Goal: Task Accomplishment & Management: Manage account settings

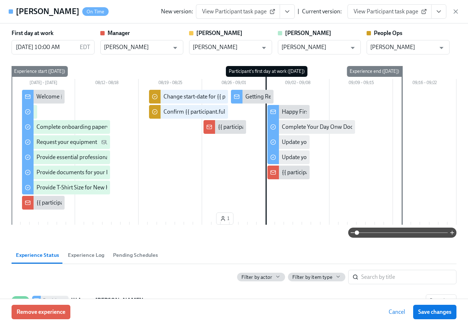
click at [456, 11] on icon "button" at bounding box center [455, 11] width 7 height 7
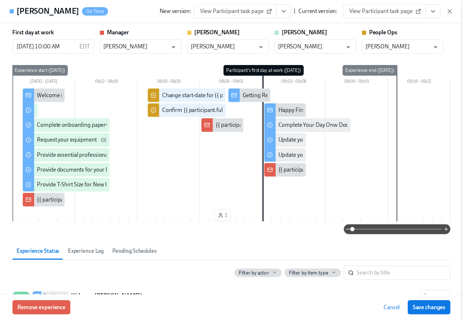
scroll to position [0, 3586]
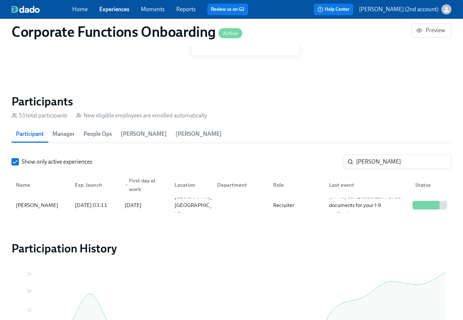
drag, startPoint x: 114, startPoint y: 11, endPoint x: 114, endPoint y: 17, distance: 5.8
click at [114, 10] on link "Experiences" at bounding box center [114, 9] width 30 height 7
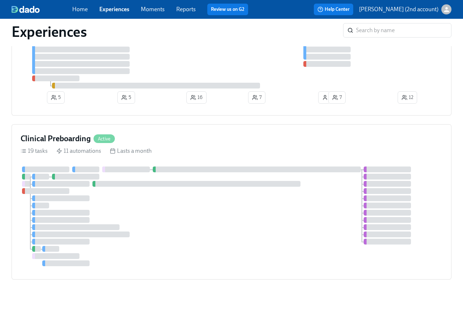
click at [99, 31] on div at bounding box center [156, 28] width 208 height 6
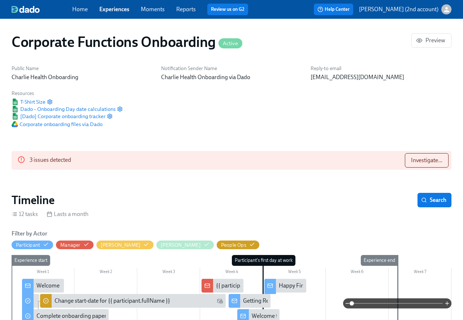
scroll to position [0, 2052]
click at [112, 7] on link "Experiences" at bounding box center [114, 9] width 30 height 7
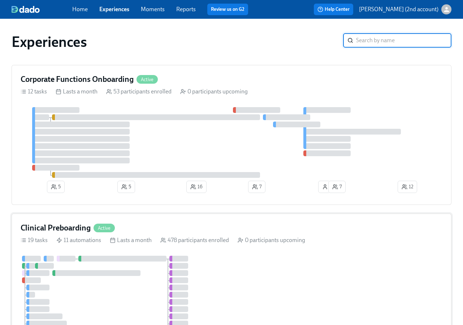
click at [120, 237] on div "Lasts a month" at bounding box center [131, 241] width 42 height 8
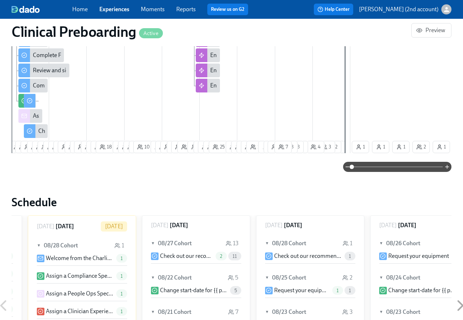
scroll to position [0, 8555]
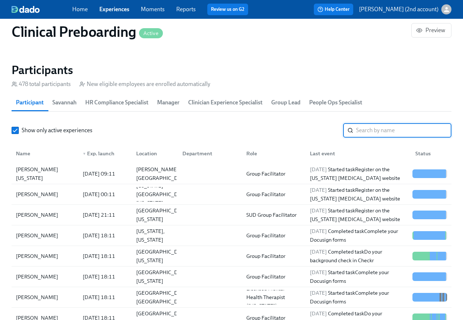
paste input "Ifeoluwa Asere"
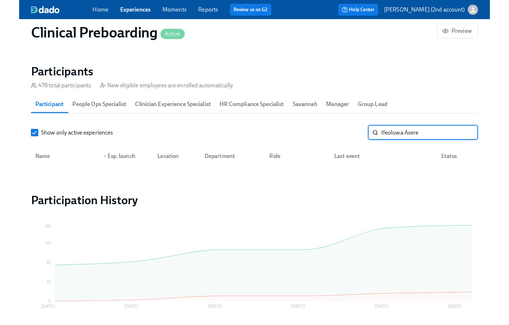
scroll to position [0, 9139]
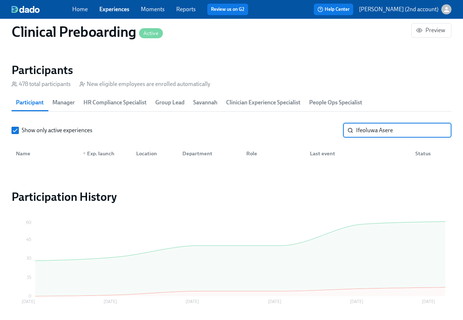
click at [365, 129] on input "Ifeoluwa Asere" at bounding box center [403, 130] width 95 height 14
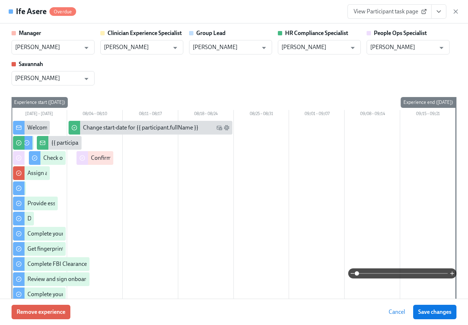
click at [441, 13] on icon "View task page" at bounding box center [438, 11] width 7 height 7
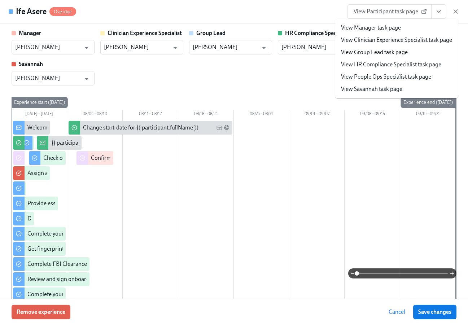
click at [383, 79] on link "View People Ops Specialist task page" at bounding box center [386, 77] width 90 height 8
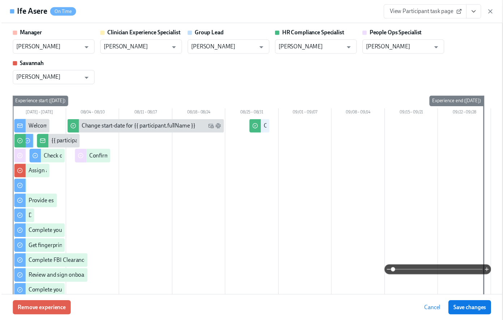
scroll to position [0, 9098]
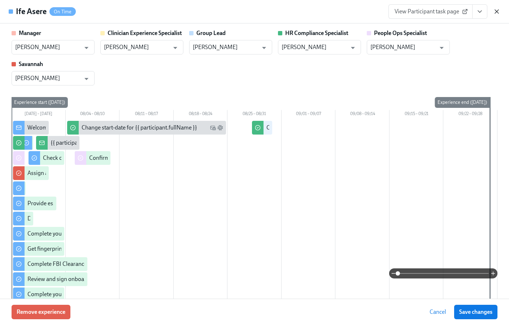
click at [468, 14] on icon "button" at bounding box center [496, 11] width 7 height 7
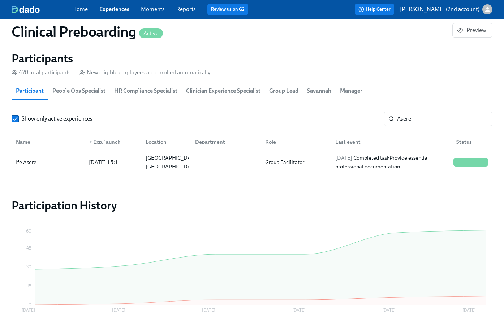
scroll to position [0, 9093]
click at [430, 119] on input "Asere" at bounding box center [444, 119] width 95 height 14
paste input "[PERSON_NAME]"
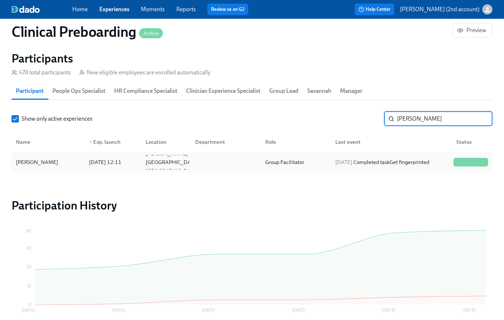
click at [302, 159] on div "Group Facilitator" at bounding box center [284, 162] width 45 height 9
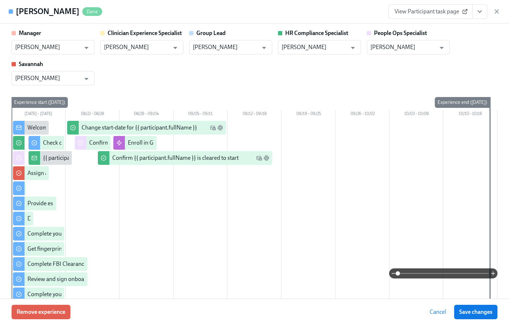
click at [468, 16] on button "View task page" at bounding box center [479, 11] width 15 height 14
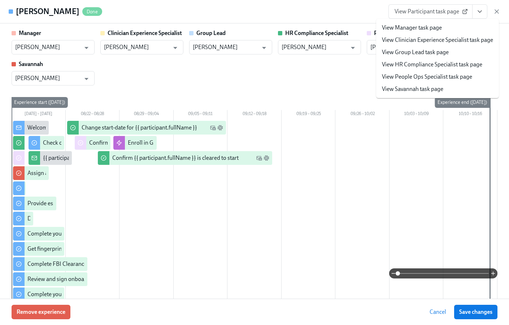
click at [433, 79] on link "View People Ops Specialist task page" at bounding box center [427, 77] width 90 height 8
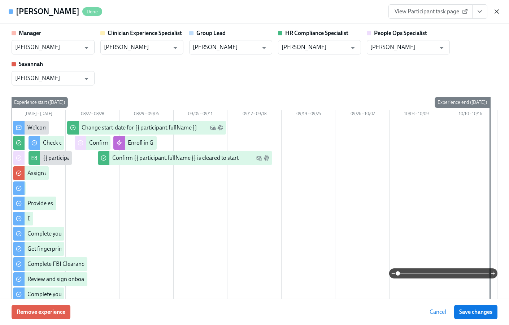
click at [468, 11] on icon "button" at bounding box center [496, 11] width 7 height 7
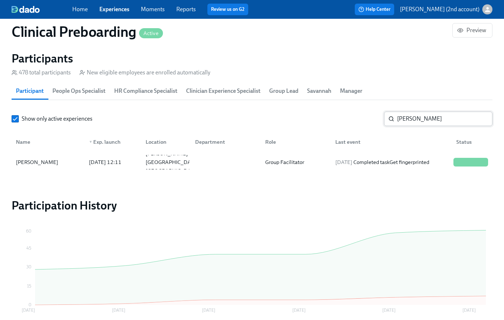
click at [420, 117] on input "[PERSON_NAME]" at bounding box center [444, 119] width 95 height 14
paste input "[PERSON_NAME]"
click at [415, 152] on div "[PERSON_NAME] [DATE] 15:11 Pharr TX US Group Facilitator [DATE] Received remind…" at bounding box center [252, 162] width 481 height 20
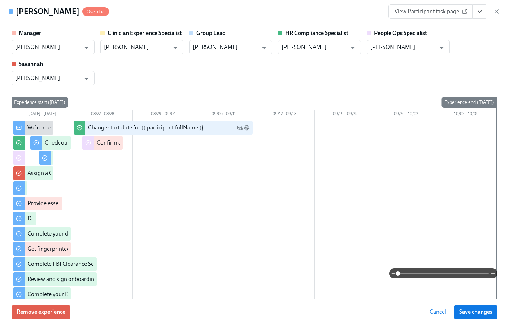
click at [468, 16] on button "View task page" at bounding box center [479, 11] width 15 height 14
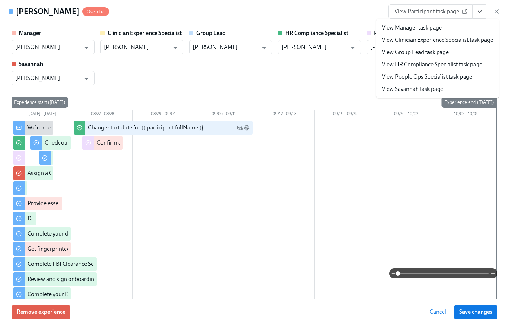
click at [441, 80] on link "View People Ops Specialist task page" at bounding box center [427, 77] width 90 height 8
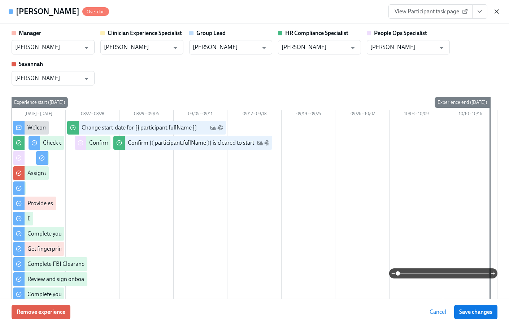
click at [468, 10] on icon "button" at bounding box center [496, 11] width 7 height 7
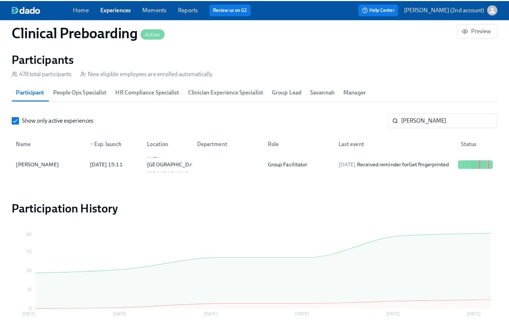
scroll to position [0, 9098]
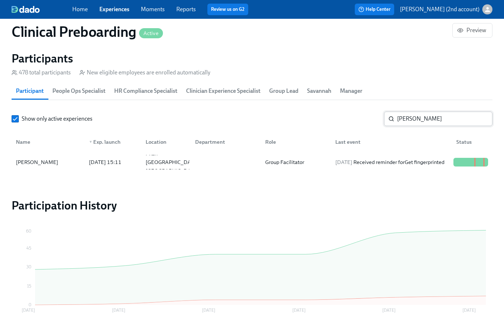
click at [437, 122] on input "[PERSON_NAME]" at bounding box center [444, 119] width 95 height 14
click at [437, 121] on input "[PERSON_NAME]" at bounding box center [444, 119] width 95 height 14
paste input "[PERSON_NAME]"
type input "[PERSON_NAME]"
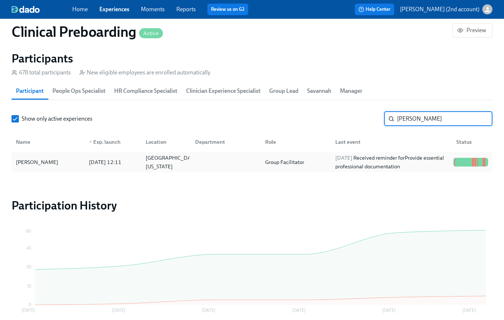
click at [330, 159] on div "[DATE] Received reminder for Provide essential professional documentation" at bounding box center [389, 162] width 121 height 14
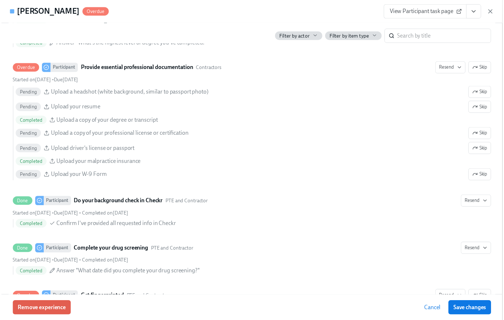
scroll to position [792, 0]
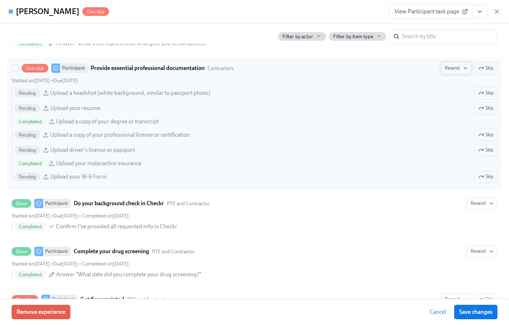
click at [451, 66] on span "Resend" at bounding box center [456, 68] width 23 height 7
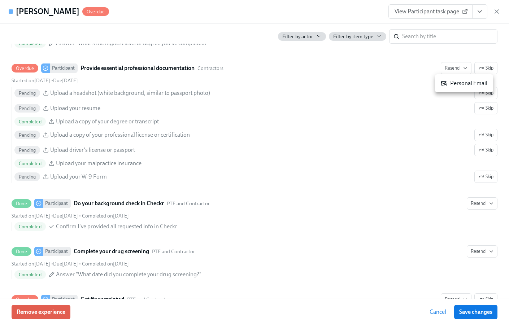
click at [444, 84] on icon at bounding box center [444, 83] width 6 height 6
click at [468, 9] on icon "button" at bounding box center [496, 11] width 7 height 7
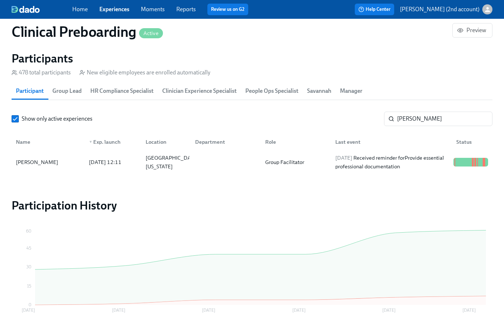
scroll to position [0, 9093]
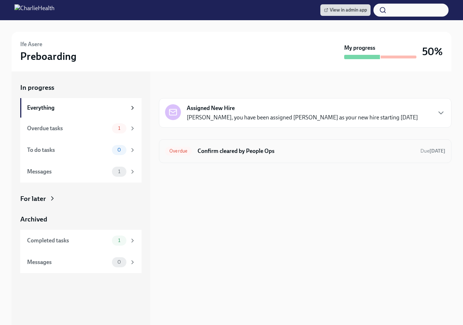
click at [276, 153] on h6 "Confirm cleared by People Ops" at bounding box center [306, 151] width 217 height 8
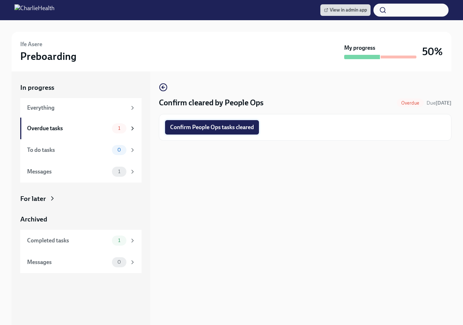
click at [211, 127] on span "Confirm People Ops tasks cleared" at bounding box center [212, 127] width 84 height 7
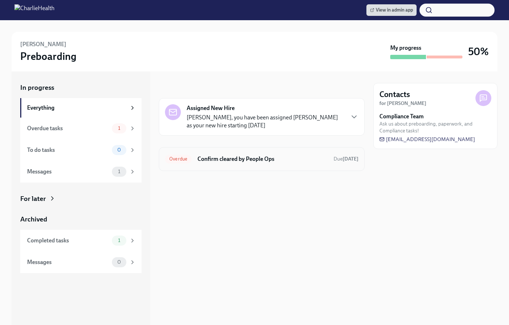
click at [204, 161] on h6 "Confirm cleared by People Ops" at bounding box center [263, 159] width 130 height 8
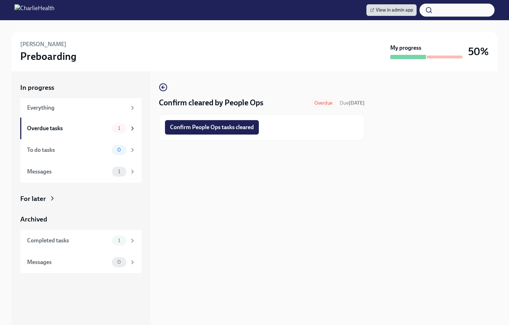
click at [195, 123] on button "Confirm People Ops tasks cleared" at bounding box center [212, 127] width 94 height 14
